Goal: Transaction & Acquisition: Purchase product/service

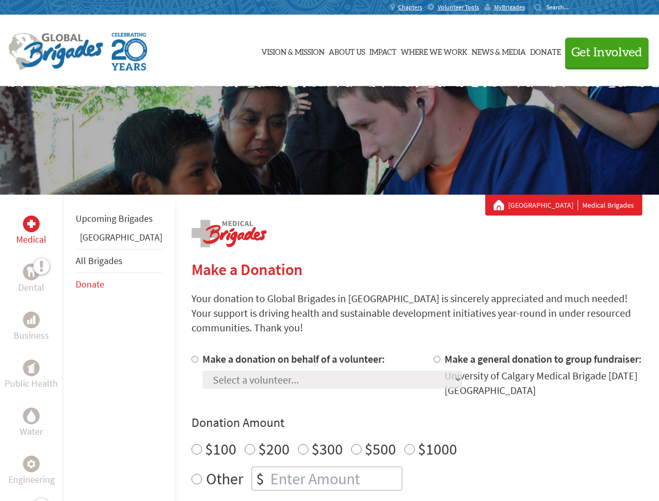
click at [576, 7] on div "Search for:" at bounding box center [555, 7] width 42 height 8
click at [602, 52] on span "Get Involved" at bounding box center [606, 52] width 71 height 13
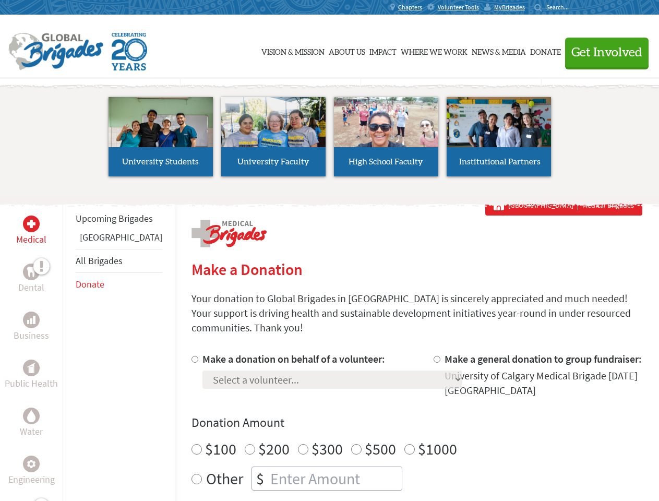
click at [330, 140] on li "High School Faculty" at bounding box center [386, 137] width 113 height 96
click at [69, 347] on div "Upcoming Brigades Panama All Brigades Donate" at bounding box center [119, 445] width 112 height 501
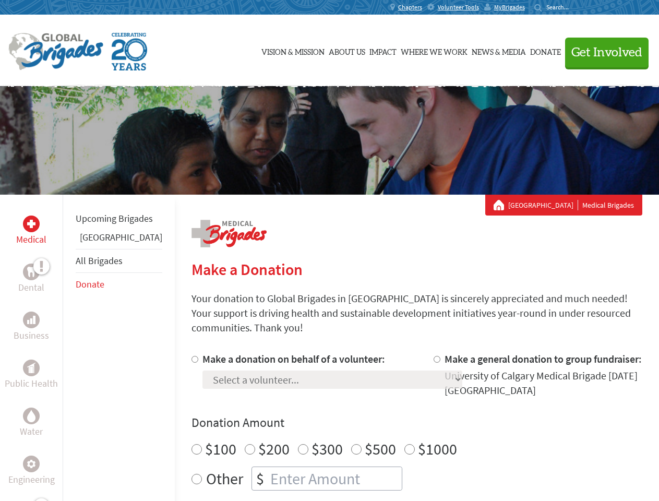
click at [398, 419] on div "Donation Amount $100 $200 $300 $500 $1000 Other $" at bounding box center [416, 452] width 451 height 76
click at [191, 356] on input "Make a donation on behalf of a volunteer:" at bounding box center [194, 359] width 7 height 7
radio input "true"
click at [433, 356] on input "Make a general donation to group fundraiser:" at bounding box center [436, 359] width 7 height 7
radio input "true"
